Goal: Information Seeking & Learning: Learn about a topic

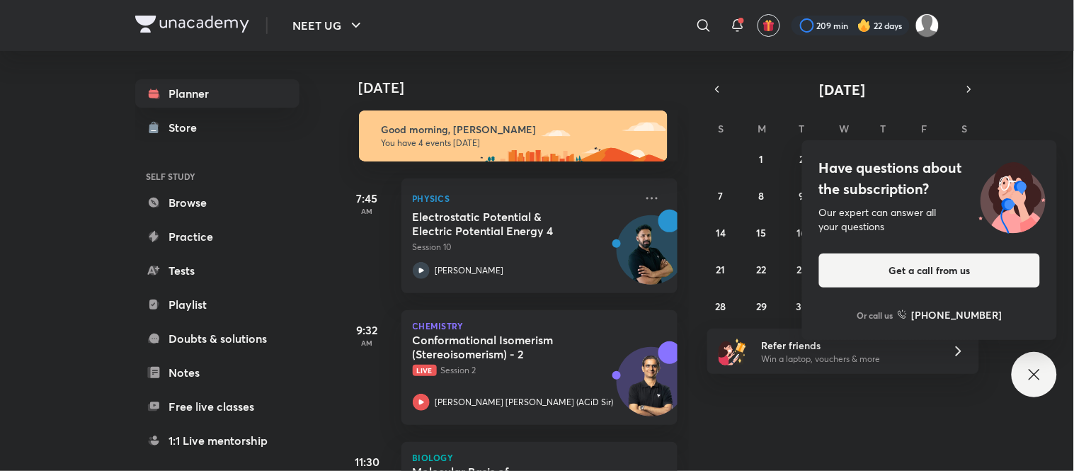
scroll to position [239, 0]
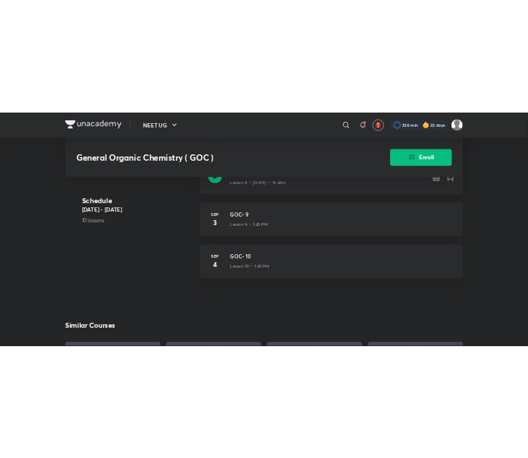
scroll to position [1236, 0]
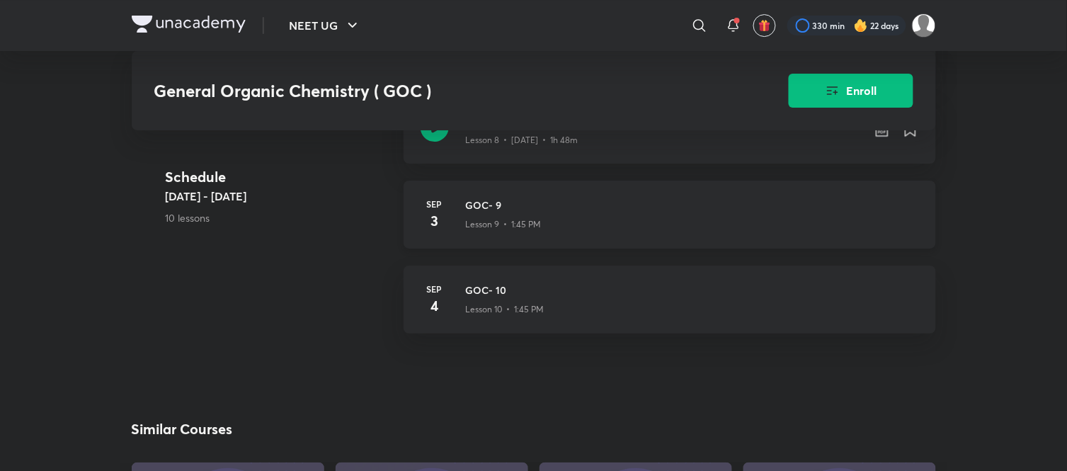
click at [612, 212] on h3 "GOC- 9" at bounding box center [692, 205] width 453 height 15
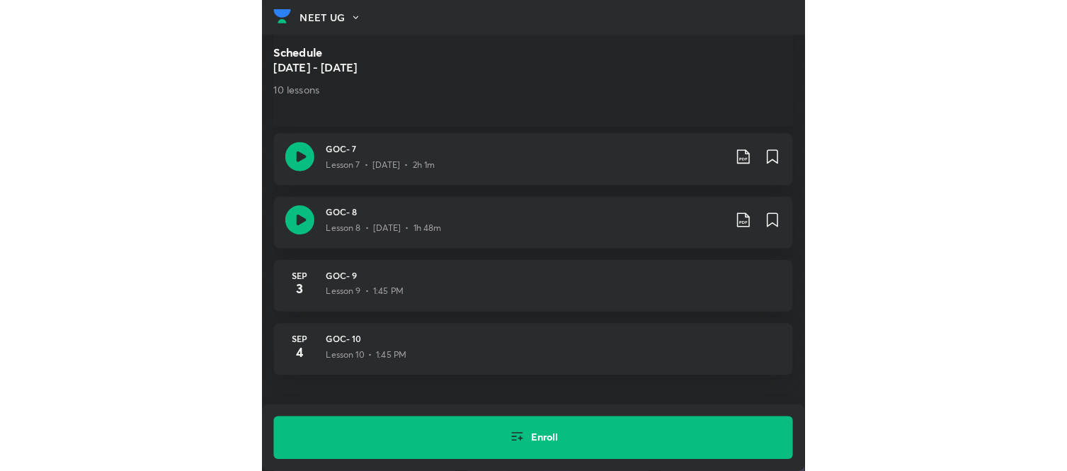
scroll to position [1151, 0]
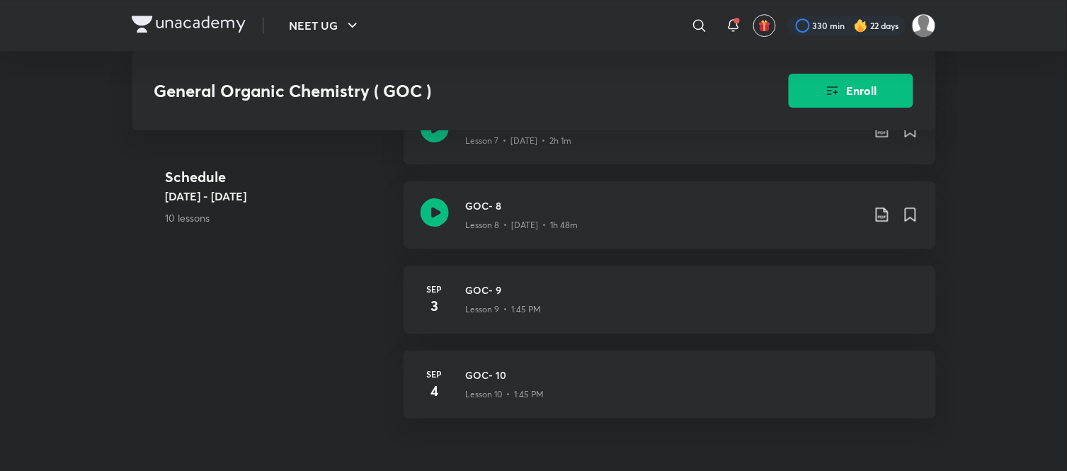
scroll to position [1236, 0]
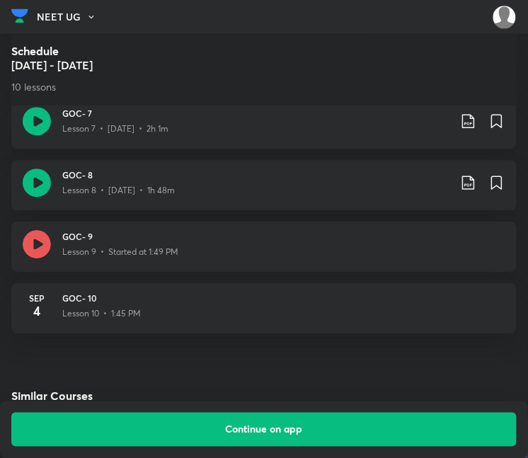
scroll to position [1294, 0]
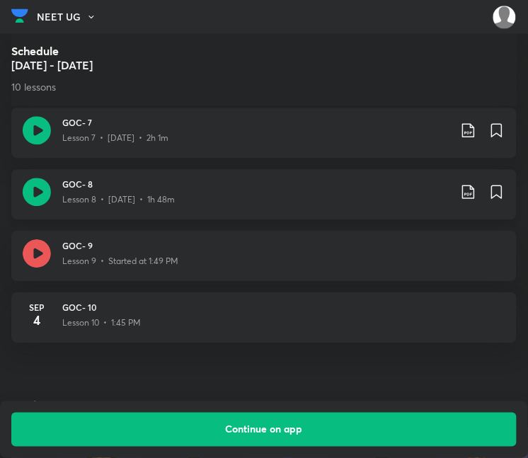
click at [472, 183] on icon at bounding box center [468, 191] width 17 height 17
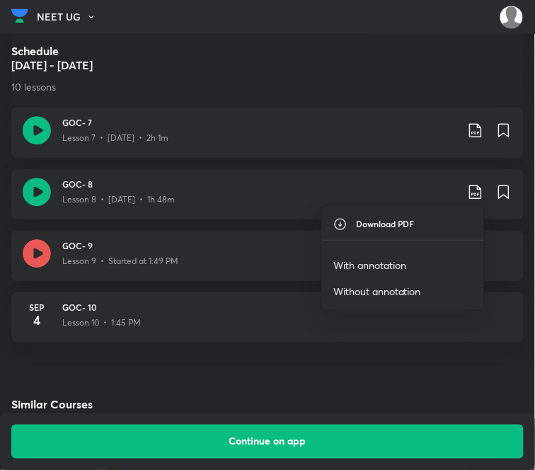
click at [375, 262] on p "With annotation" at bounding box center [369, 265] width 73 height 15
